Goal: Information Seeking & Learning: Find specific fact

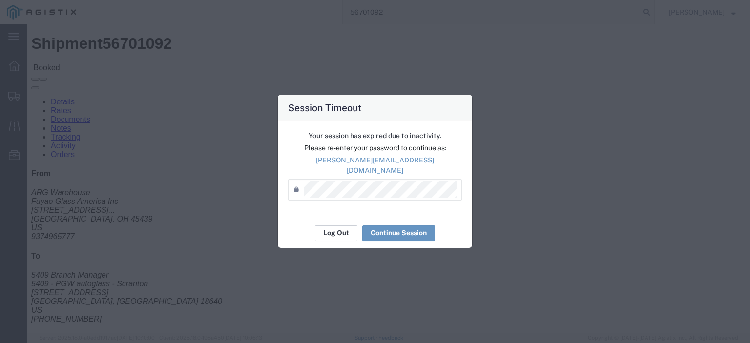
click at [344, 226] on button "Log Out" at bounding box center [336, 234] width 42 height 16
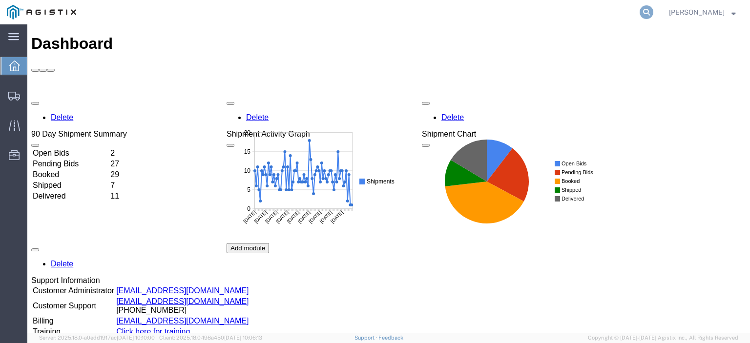
click at [653, 10] on icon at bounding box center [647, 12] width 14 height 14
click at [598, 10] on input "search" at bounding box center [491, 11] width 297 height 23
paste input "56729491"
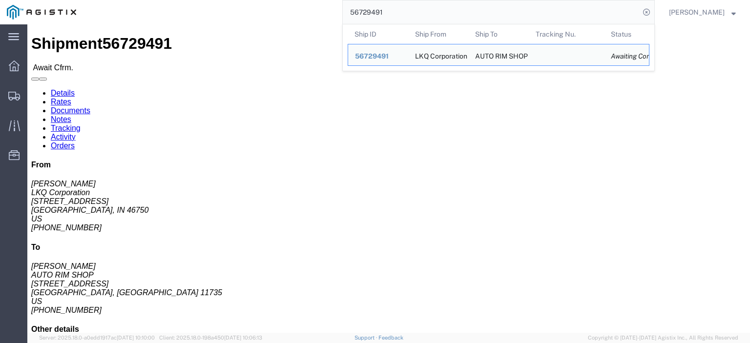
drag, startPoint x: 81, startPoint y: 112, endPoint x: 6, endPoint y: 113, distance: 74.7
click div "Ship From LKQ Corporation (DEE SNEAD) 3238 1870 Riverfork Drive W Huntington, I…"
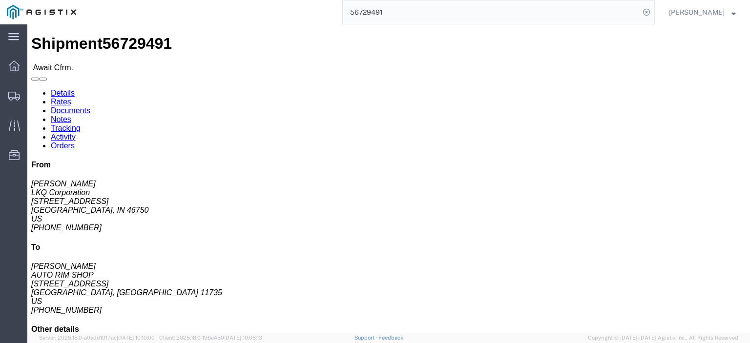
copy address "1870 Riverfork Drive W"
drag, startPoint x: 208, startPoint y: 104, endPoint x: 140, endPoint y: 106, distance: 67.4
click div "Ship To AUTO RIM SHOP (MILTON) 30 CENTRAL DRIVE FARMINGDALE, NY 11735 United St…"
copy address "30 CENTRAL DRIVE"
drag, startPoint x: 229, startPoint y: 93, endPoint x: 143, endPoint y: 96, distance: 86.0
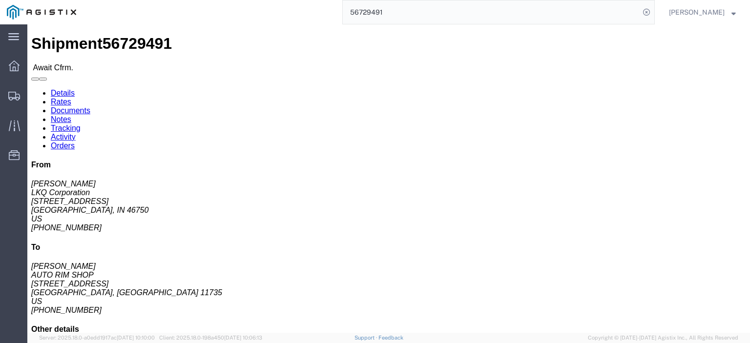
click address "AUTO RIM SHOP (MILTON) 30 CENTRAL DRIVE FARMINGDALE, NY 11735 United States 516…"
copy address "AUTO RIM SHOP (MILTON)"
drag, startPoint x: 224, startPoint y: 114, endPoint x: 137, endPoint y: 116, distance: 86.9
click div "Ship To AUTO RIM SHOP (MILTON) 30 CENTRAL DRIVE FARMINGDALE, NY 11735 United St…"
copy address "FARMINGDALE, NY 11735"
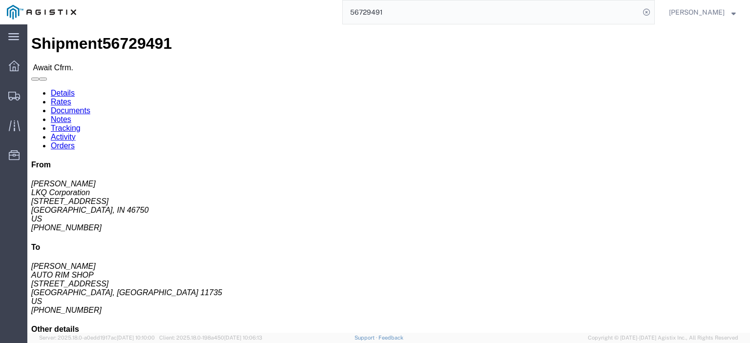
drag, startPoint x: 160, startPoint y: 134, endPoint x: 139, endPoint y: 134, distance: 21.5
click div "Ship To AUTO RIM SHOP (MILTON) 30 CENTRAL DRIVE FARMINGDALE, NY 11735 United St…"
copy address "516-766-6600"
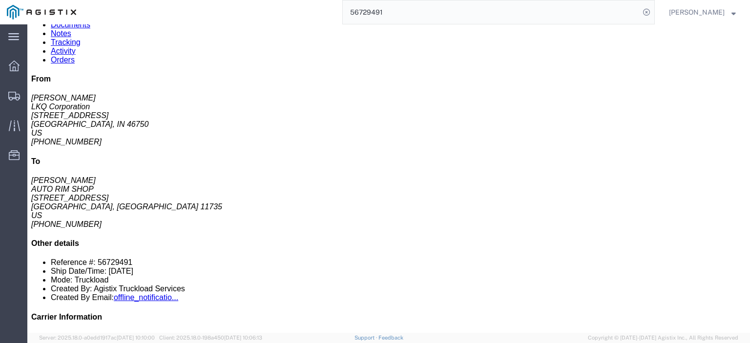
scroll to position [98, 0]
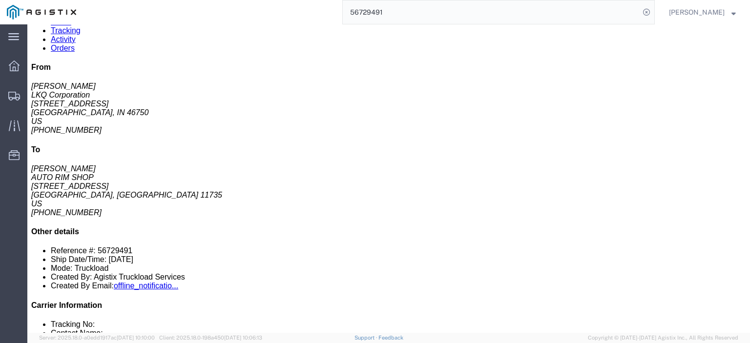
click link "Notes"
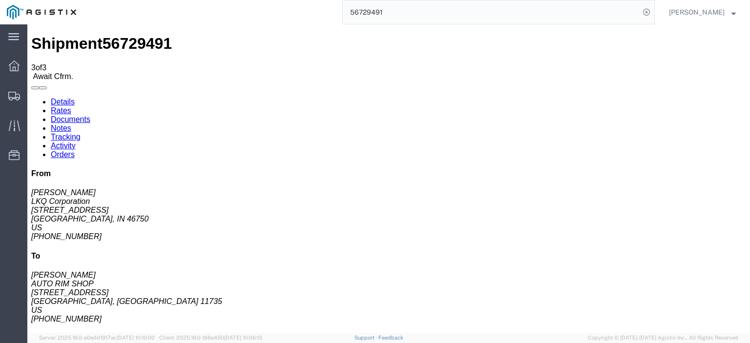
click at [67, 98] on link "Details" at bounding box center [63, 102] width 24 height 8
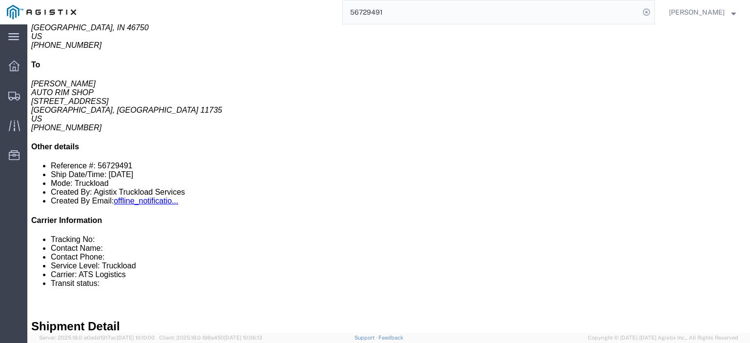
scroll to position [195, 0]
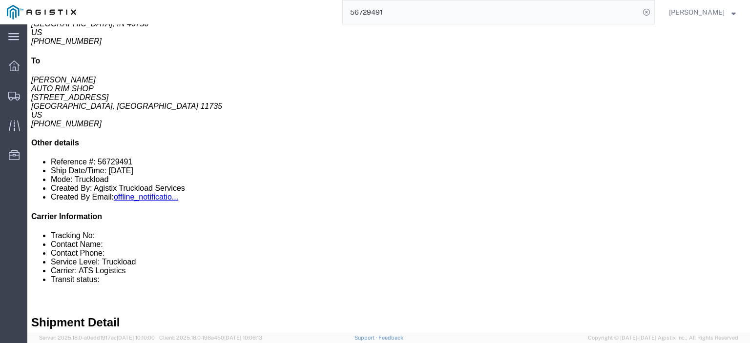
click link "Rates"
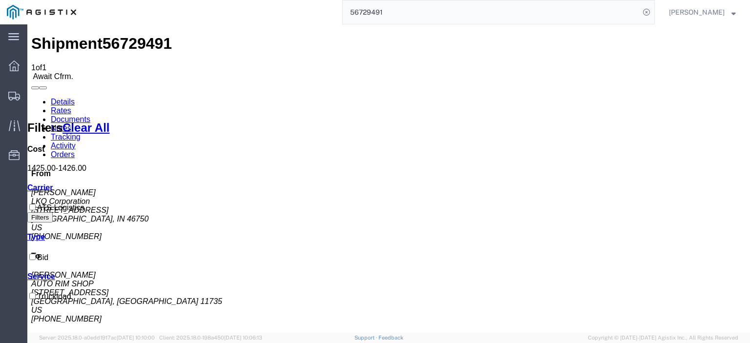
click at [71, 124] on link "Notes" at bounding box center [61, 128] width 21 height 8
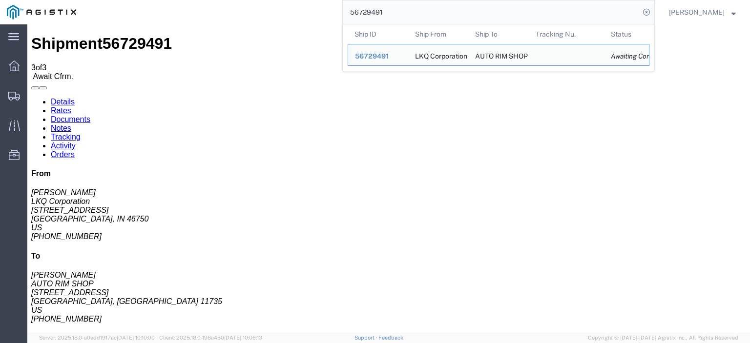
drag, startPoint x: 427, startPoint y: 18, endPoint x: 354, endPoint y: -7, distance: 77.5
click at [354, 0] on html "main_menu Created with Sketch. Collapse Menu Dashboard Shipments Traffic Resour…" at bounding box center [375, 171] width 750 height 343
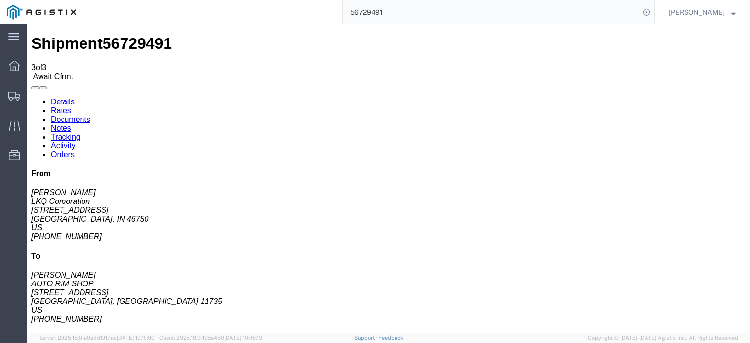
paste input "675687"
type input "56675687"
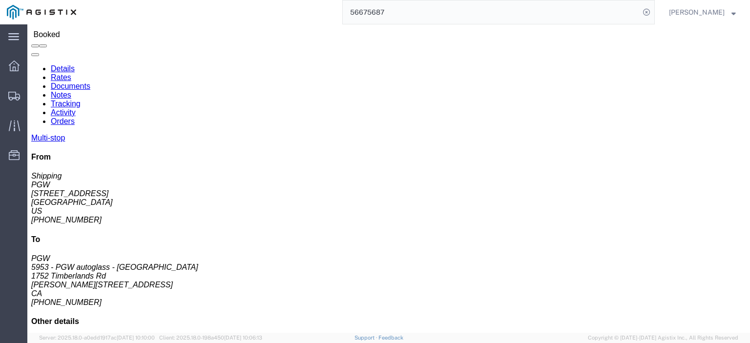
scroll to position [49, 0]
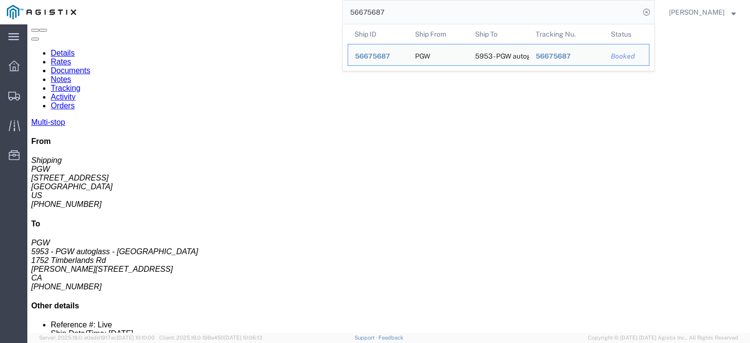
drag, startPoint x: 402, startPoint y: 237, endPoint x: 323, endPoint y: 244, distance: 79.9
click div "Email: lkqsp_o_pm_5923@pgwag.com"
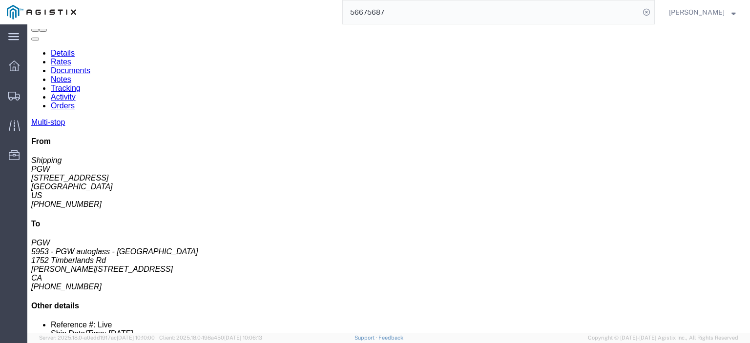
copy div "lkqsp_o_pm_5923@pgwag.com"
drag, startPoint x: 414, startPoint y: 260, endPoint x: 323, endPoint y: 264, distance: 91.4
click div "Email: lkqsp_o_pm_5953@pgwag.com"
copy div "lkqsp_o_pm_5953@pgwag.com"
click span "56675687"
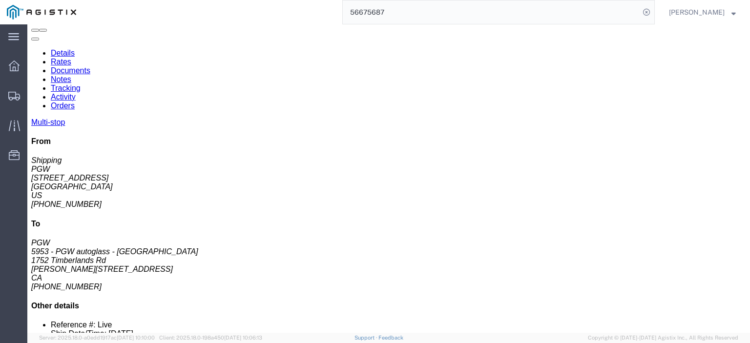
click span "56675687"
copy span "56675687"
